Goal: Task Accomplishment & Management: Complete application form

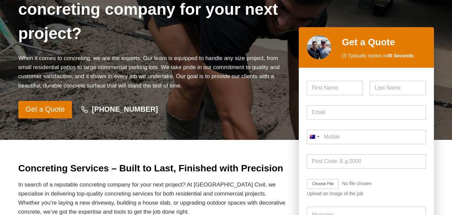
scroll to position [100, 0]
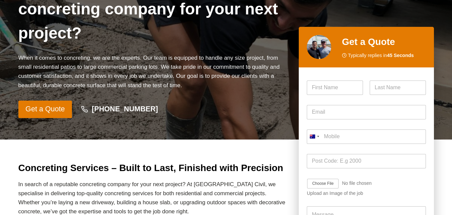
drag, startPoint x: 33, startPoint y: 72, endPoint x: 173, endPoint y: 95, distance: 141.5
click at [170, 94] on div "Concreting Services in [GEOGRAPHIC_DATA] Are you in search of a reputable concr…" at bounding box center [153, 33] width 270 height 170
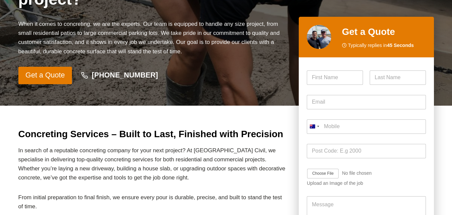
scroll to position [167, 0]
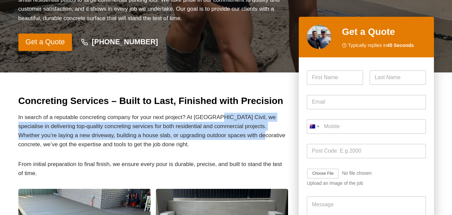
drag, startPoint x: 216, startPoint y: 115, endPoint x: 258, endPoint y: 143, distance: 50.7
click at [255, 140] on p "In search of a reputable concreting company for your next project? At [GEOGRAPH…" at bounding box center [153, 130] width 270 height 36
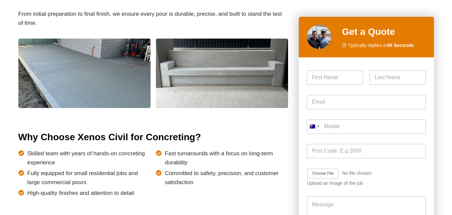
scroll to position [368, 0]
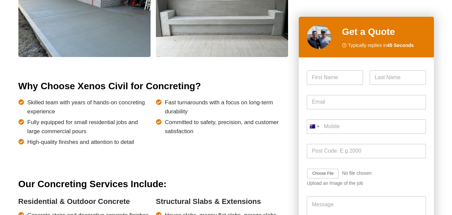
click at [92, 106] on span "Skilled team with years of hands-on concreting experience" at bounding box center [88, 107] width 123 height 18
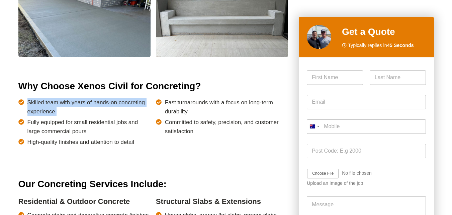
click at [92, 106] on span "Skilled team with years of hands-on concreting experience" at bounding box center [88, 107] width 123 height 18
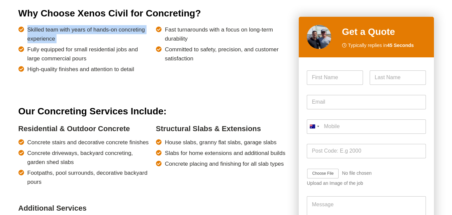
scroll to position [535, 0]
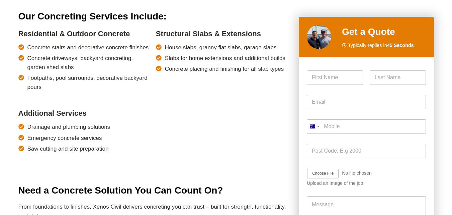
click at [107, 48] on span "Concrete stairs and decorative concrete finishes" at bounding box center [87, 47] width 121 height 9
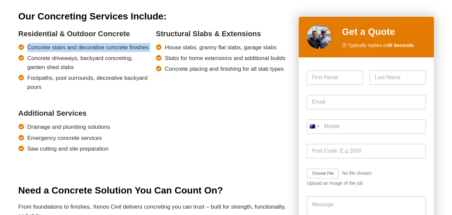
click at [107, 48] on span "Concrete stairs and decorative concrete finishes" at bounding box center [87, 47] width 121 height 9
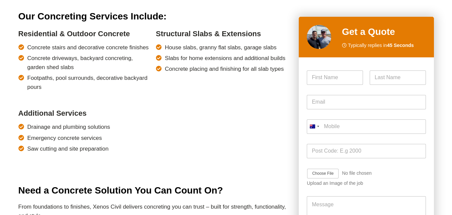
click at [86, 125] on span "Drainage and plumbing solutions" at bounding box center [68, 126] width 83 height 9
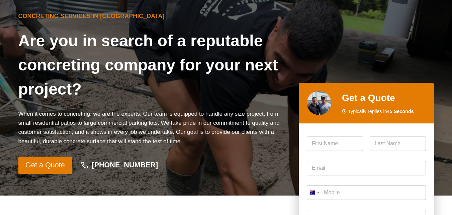
scroll to position [0, 0]
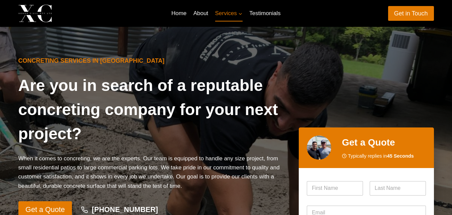
click at [243, 56] on div "Concreting Services in [GEOGRAPHIC_DATA] Are you in search of a reputable concr…" at bounding box center [153, 133] width 270 height 170
click at [413, 12] on link "Get in Touch" at bounding box center [411, 13] width 46 height 14
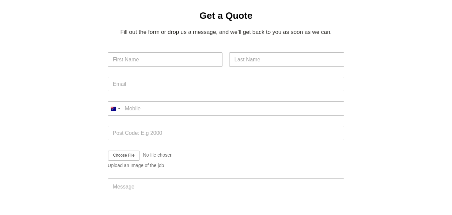
scroll to position [167, 0]
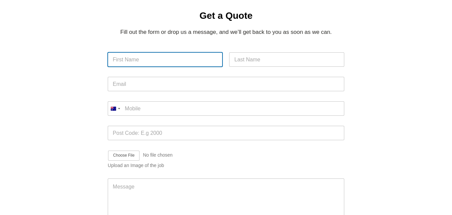
click at [126, 52] on input "First" at bounding box center [165, 59] width 115 height 14
click at [131, 52] on input "First" at bounding box center [165, 59] width 115 height 14
paste input "Michael Lupo / Michael@paramountestimatingllc.co"
drag, startPoint x: 133, startPoint y: 50, endPoint x: 229, endPoint y: 55, distance: 96.2
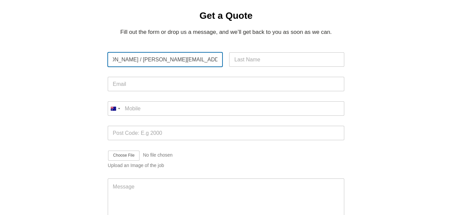
click at [229, 55] on div "Michael Lupo / Michael@paramountestimatingllc.co First Last" at bounding box center [226, 59] width 237 height 14
type input "Michael Lupo /"
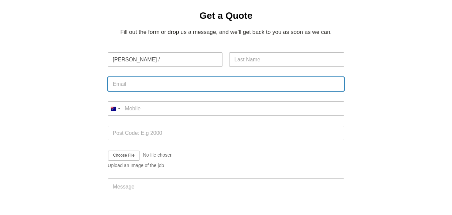
click at [169, 77] on input "Email *" at bounding box center [226, 84] width 237 height 14
paste input "Michael@paramountestimatingllc.co"
type input "Michael@paramountestimatingllc.co"
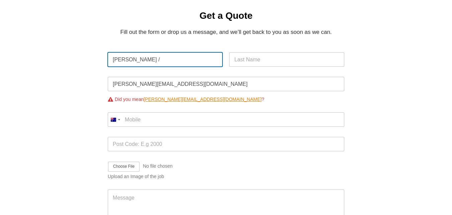
click at [133, 52] on input "Michael Lupo /" at bounding box center [165, 59] width 115 height 14
type input "Michael /"
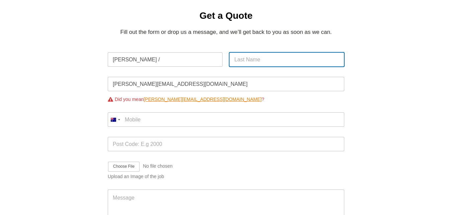
click at [260, 52] on input "Last" at bounding box center [286, 59] width 115 height 14
paste input "Lupo"
type input "Lupo"
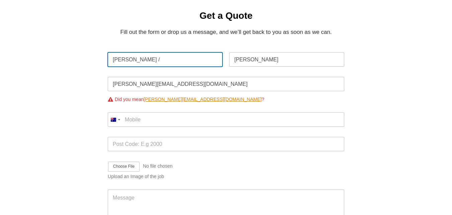
drag, startPoint x: 132, startPoint y: 52, endPoint x: 196, endPoint y: 55, distance: 64.7
click at [196, 55] on input "Michael /" at bounding box center [165, 59] width 115 height 14
type input "Michael"
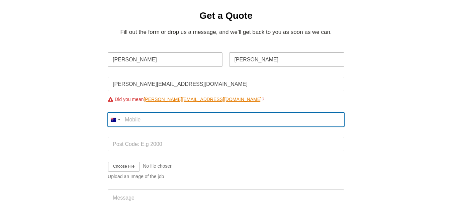
click at [126, 112] on input "Mobile *" at bounding box center [226, 119] width 237 height 14
click at [137, 112] on input "Mobile *" at bounding box center [226, 119] width 237 height 14
paste input ""Good morning, Accurate estimates win_more jobs. We handle quantity takeoffs so…"
type input ""Good morning, Accurate estimates win_more jobs. We handle quantity takeoffs so…"
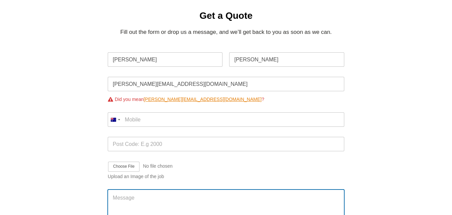
click at [141, 189] on textarea "Message" at bounding box center [226, 209] width 237 height 40
paste textarea ""Good morning, Accurate estimates win_more jobs. We handle quantity takeoffs so…"
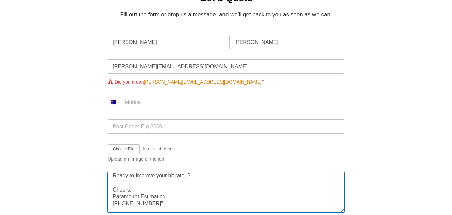
scroll to position [189, 0]
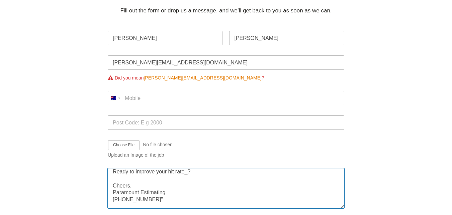
drag, startPoint x: 154, startPoint y: 210, endPoint x: 79, endPoint y: 208, distance: 75.0
click at [79, 208] on div "Get a Quote Fill out the form or drop us a message, and we’ll get back to you a…" at bounding box center [226, 113] width 432 height 294
type textarea ""Good morning, Accurate estimates win_more jobs. We handle quantity takeoffs so…"
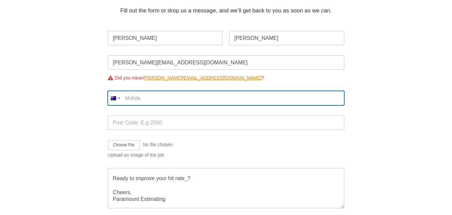
click at [142, 91] on input "Mobile *" at bounding box center [226, 98] width 237 height 14
paste input "(08) 7070 6178""
type input "(08) 7070 6178"
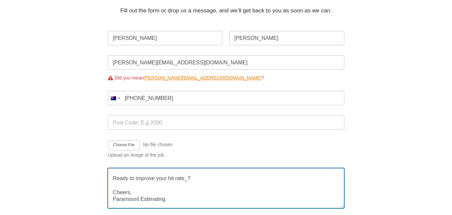
click at [129, 192] on textarea ""Good morning, Accurate estimates win_more jobs. We handle quantity takeoffs so…" at bounding box center [226, 188] width 237 height 40
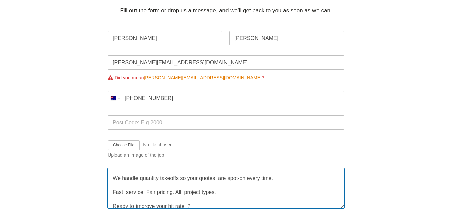
scroll to position [0, 0]
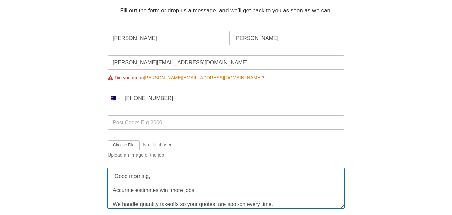
click at [116, 168] on textarea ""Good morning, Accurate estimates win_more jobs. We handle quantity takeoffs so…" at bounding box center [226, 188] width 237 height 40
type textarea "Good morning, Accurate estimates win_more jobs. We handle quantity takeoffs so …"
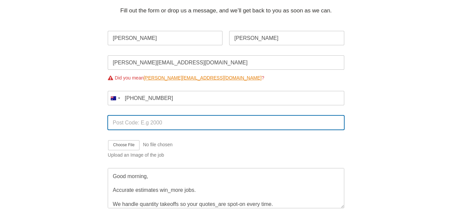
click at [136, 115] on input "Post Code *" at bounding box center [226, 122] width 237 height 14
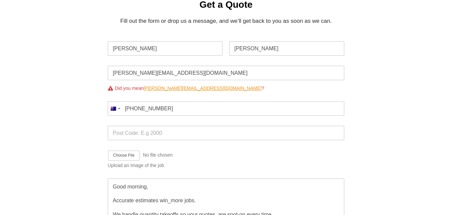
scroll to position [201, 0]
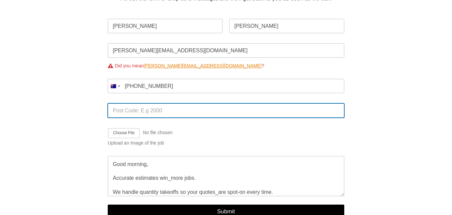
click at [115, 103] on input "Post Code *" at bounding box center [226, 110] width 237 height 14
click at [125, 107] on input "Post Code *" at bounding box center [226, 110] width 237 height 14
type input "5000"
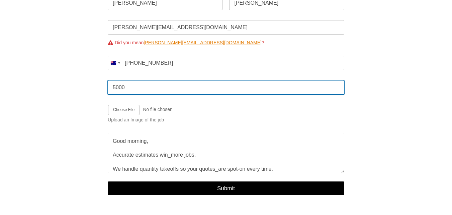
scroll to position [268, 0]
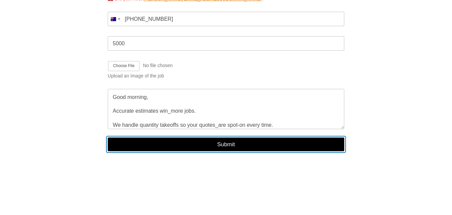
click at [206, 138] on button "Submit" at bounding box center [226, 144] width 237 height 14
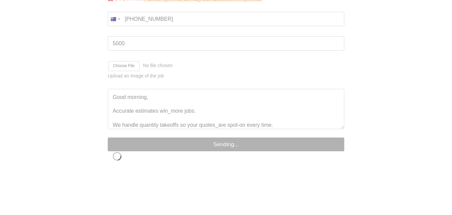
click at [356, 155] on div at bounding box center [394, 38] width 79 height 260
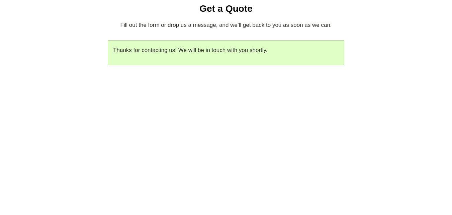
scroll to position [172, 0]
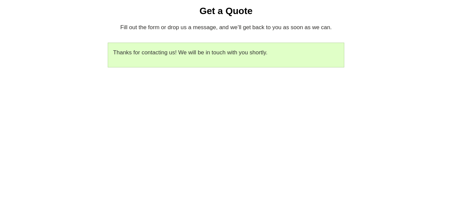
click at [254, 79] on div "Get a Quote Fill out the form or drop us a message, and we’ll get back to you a…" at bounding box center [226, 40] width 432 height 114
click at [260, 74] on div "Get a Quote Fill out the form or drop us a message, and we’ll get back to you a…" at bounding box center [226, 40] width 432 height 114
